Goal: Find specific page/section: Locate a particular part of the current website

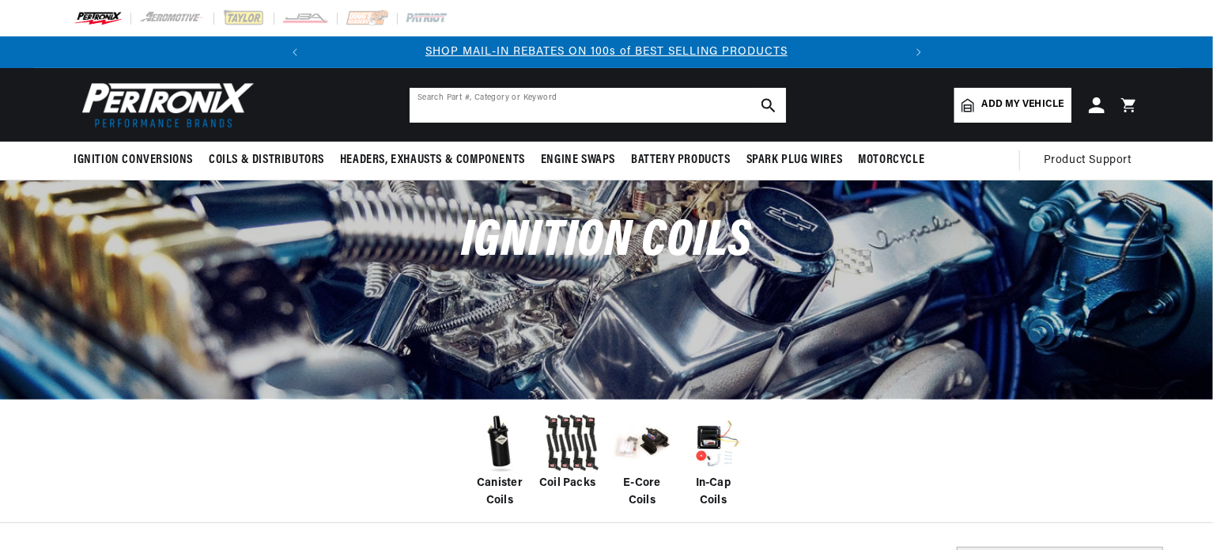
click at [615, 108] on input "text" at bounding box center [598, 105] width 377 height 35
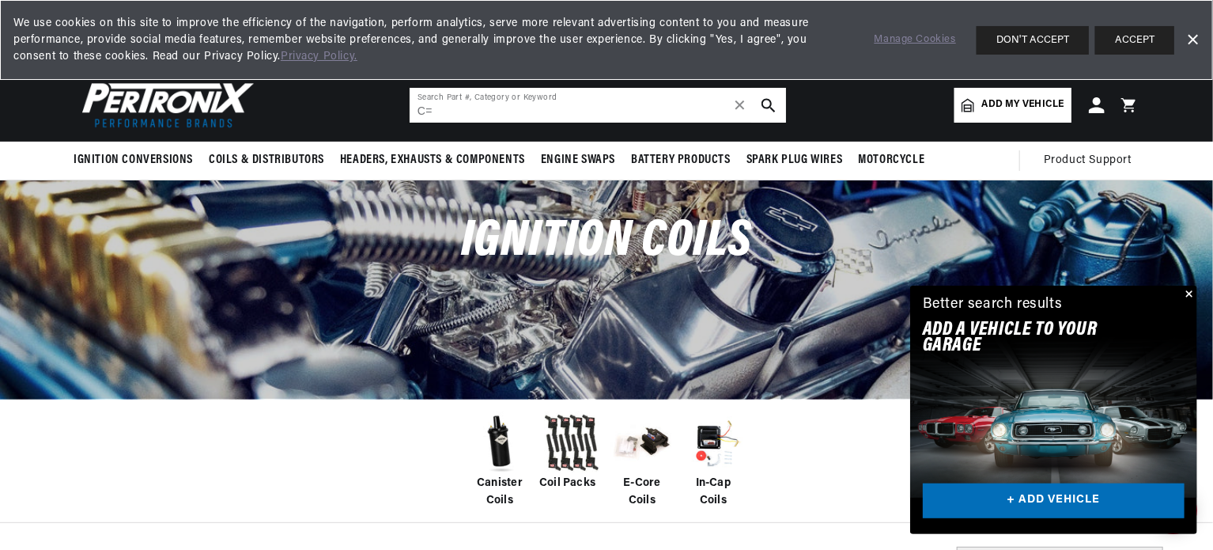
type input "C"
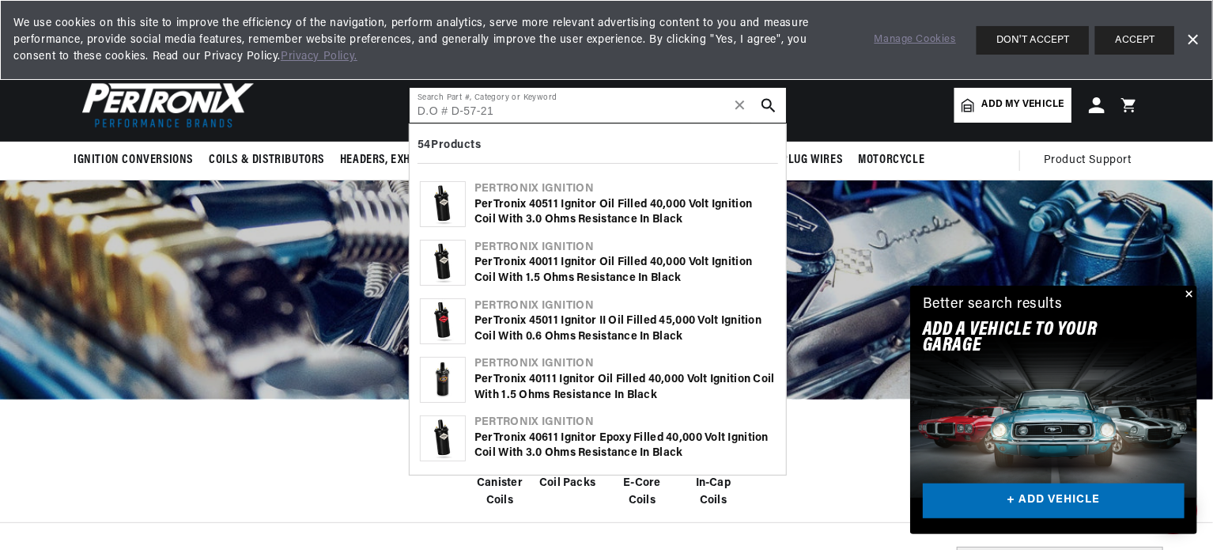
type input "D.O # D-57-21"
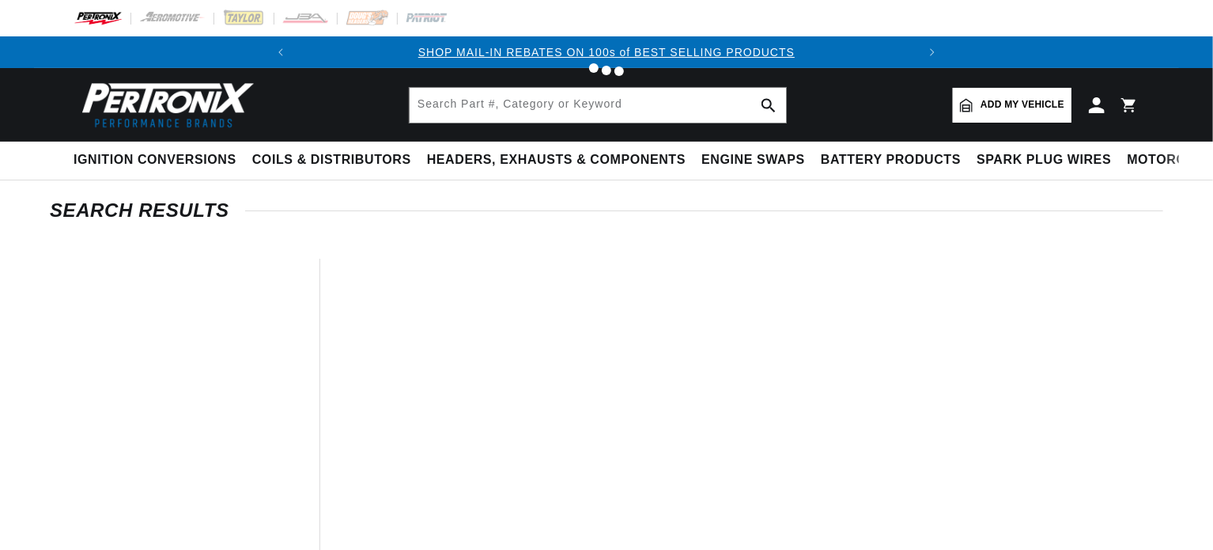
type input "D.O # D-57-21"
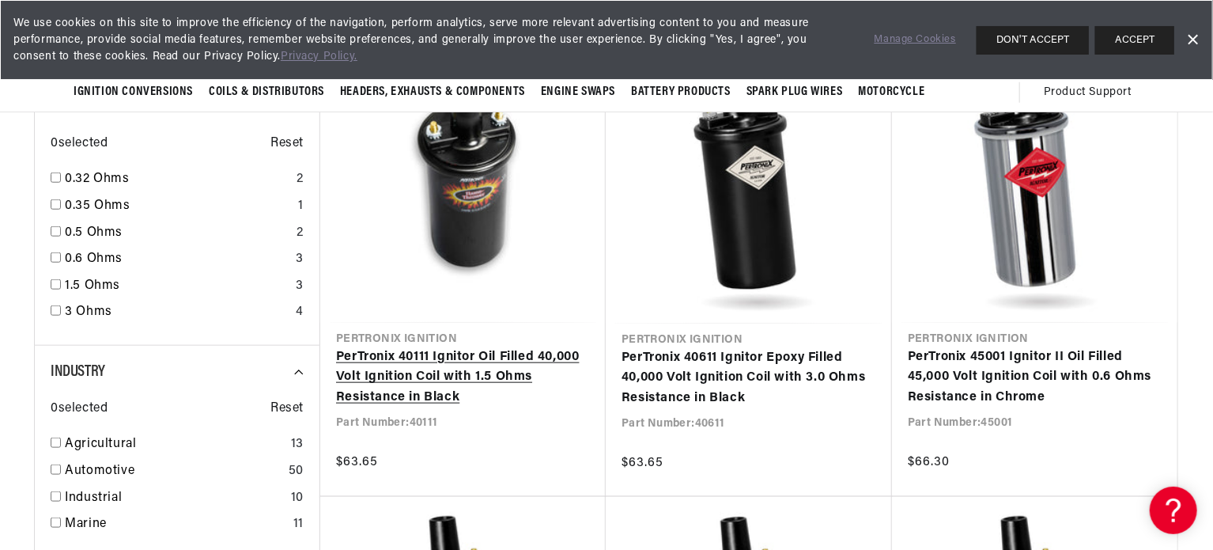
click at [482, 354] on link "PerTronix 40111 Ignitor Oil Filled 40,000 Volt Ignition Coil with 1.5 Ohms Resi…" at bounding box center [463, 377] width 254 height 61
